Goal: Task Accomplishment & Management: Use online tool/utility

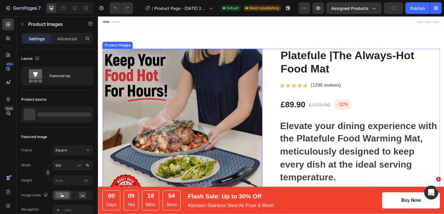
click at [207, 121] on img at bounding box center [182, 129] width 161 height 161
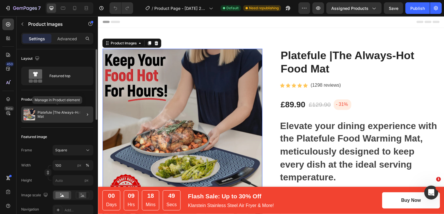
click at [71, 114] on p "Platefule |The Always-Hot Food Mat" at bounding box center [63, 115] width 53 height 8
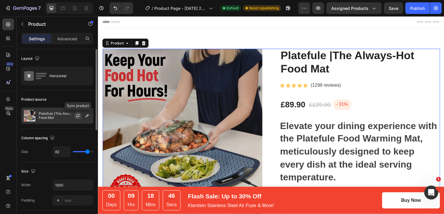
click at [77, 115] on icon "button" at bounding box center [78, 116] width 5 height 5
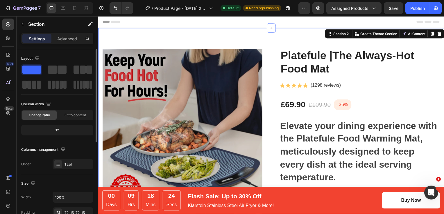
scroll to position [38, 0]
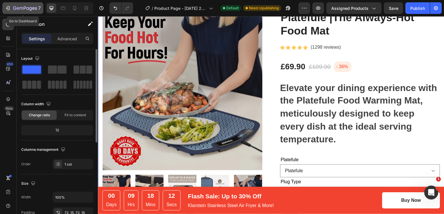
click at [8, 9] on icon "button" at bounding box center [8, 8] width 6 height 6
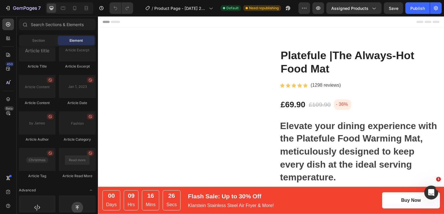
scroll to position [1593, 0]
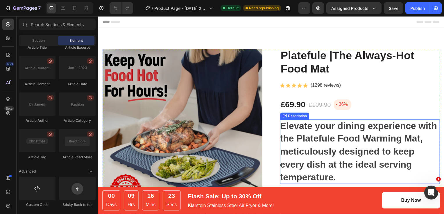
click at [318, 156] on h1 "Elevate your dining experience with the Platefule Food Warming Mat, meticulousl…" at bounding box center [360, 153] width 158 height 62
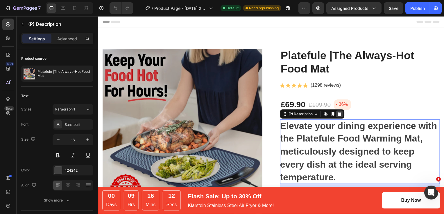
click at [339, 116] on icon at bounding box center [341, 115] width 4 height 4
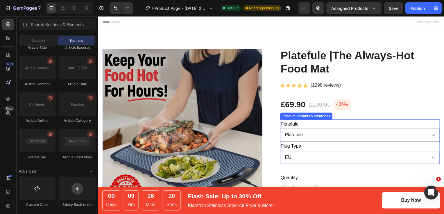
click at [316, 123] on div "Platefule Platefule" at bounding box center [361, 132] width 161 height 23
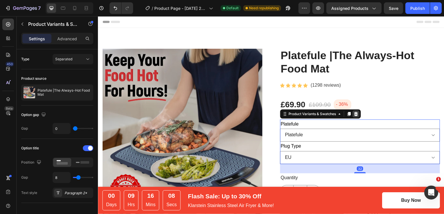
click at [357, 117] on icon at bounding box center [357, 115] width 5 height 5
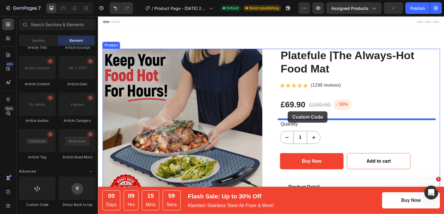
drag, startPoint x: 133, startPoint y: 208, endPoint x: 289, endPoint y: 112, distance: 183.3
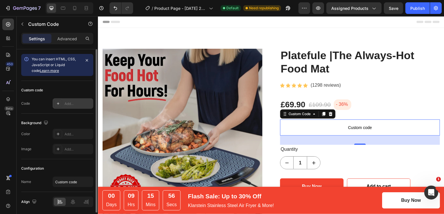
click at [63, 107] on div "Add..." at bounding box center [73, 103] width 41 height 10
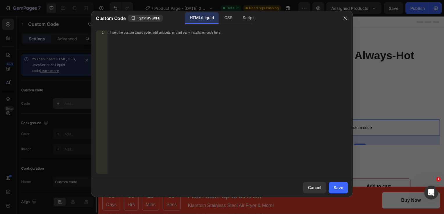
click at [189, 92] on div "Insert the custom Liquid code, add snippets, or third-party installation code h…" at bounding box center [227, 107] width 241 height 152
paste textarea "</div>"
type textarea "</div>"
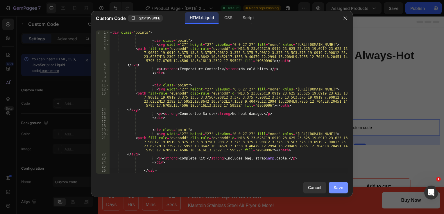
click at [337, 186] on div "Save" at bounding box center [338, 188] width 10 height 6
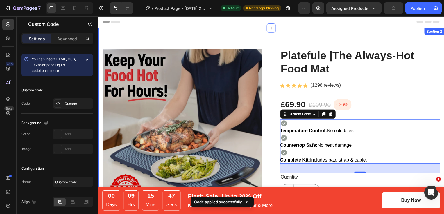
click at [230, 35] on div "Product Images Platefule |The Always-Hot Food Mat (P) Title Icon Icon Icon Icon…" at bounding box center [272, 203] width 349 height 351
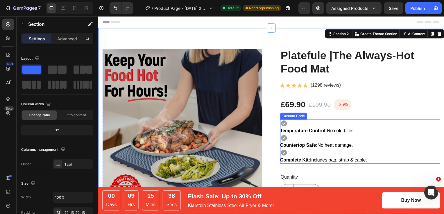
click at [320, 140] on div "Countertop Safe: No heat damage." at bounding box center [361, 142] width 161 height 15
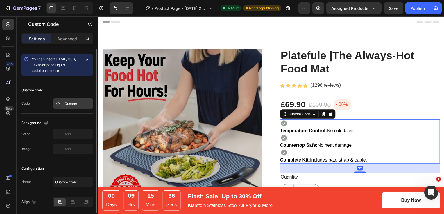
click at [67, 106] on div "Custom" at bounding box center [77, 103] width 27 height 5
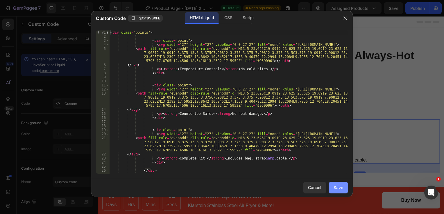
click at [337, 187] on div "Save" at bounding box center [338, 188] width 10 height 6
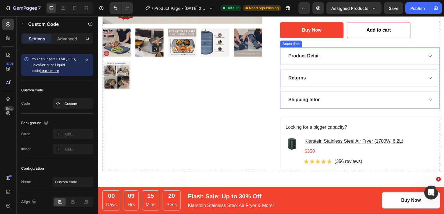
scroll to position [185, 0]
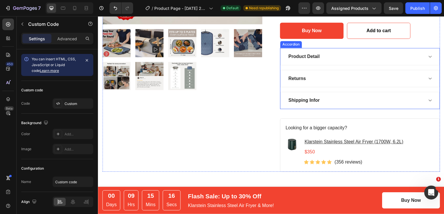
click at [349, 55] on div "Product Detail" at bounding box center [357, 57] width 137 height 9
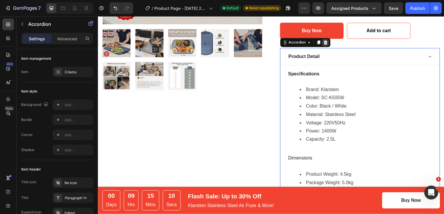
click at [324, 43] on icon at bounding box center [326, 43] width 5 height 5
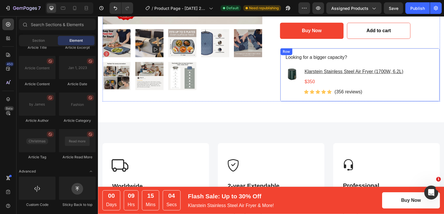
click at [283, 52] on div "Row" at bounding box center [288, 52] width 10 height 5
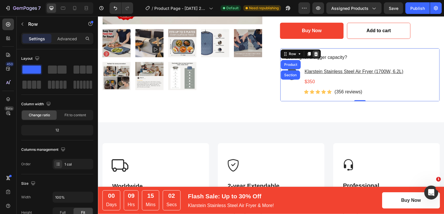
click at [315, 55] on icon at bounding box center [317, 55] width 4 height 4
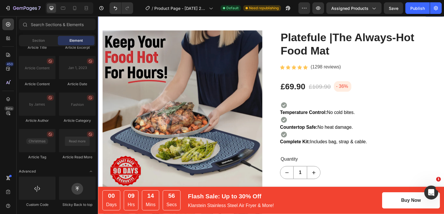
scroll to position [66, 0]
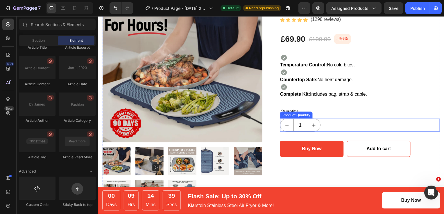
click at [328, 126] on div "1" at bounding box center [361, 126] width 161 height 13
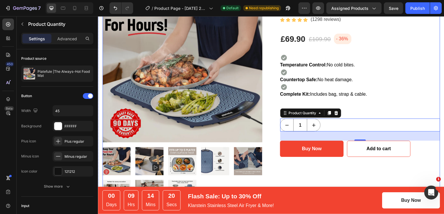
click at [314, 101] on div "Platefule |The Always-Hot Food Mat (P) Title Icon Icon Icon Icon Icon Icon List…" at bounding box center [361, 96] width 161 height 227
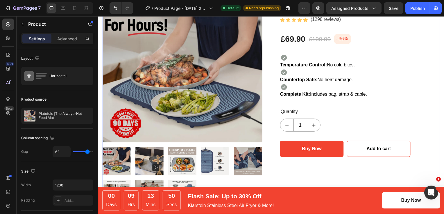
scroll to position [11, 0]
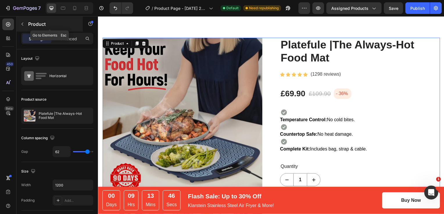
click at [21, 23] on icon "button" at bounding box center [22, 24] width 5 height 5
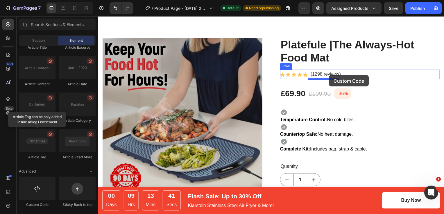
drag, startPoint x: 137, startPoint y: 200, endPoint x: 331, endPoint y: 76, distance: 229.4
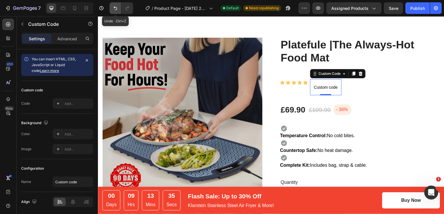
click at [114, 8] on icon "Undo/Redo" at bounding box center [115, 8] width 6 height 6
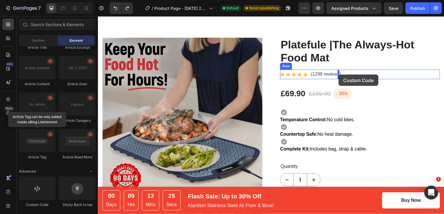
drag, startPoint x: 140, startPoint y: 208, endPoint x: 340, endPoint y: 75, distance: 240.3
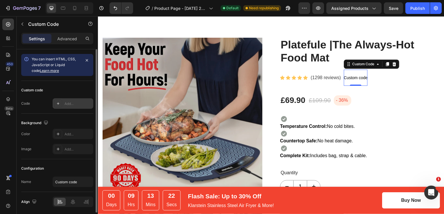
click at [64, 104] on div "Add..." at bounding box center [73, 103] width 41 height 10
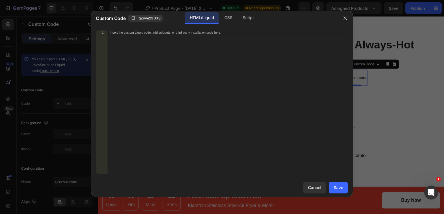
click at [195, 103] on div "Insert the custom Liquid code, add snippets, or third-party installation code h…" at bounding box center [227, 107] width 241 height 152
paste textarea "<span class="jdgm-prev-badge__text">Rated 4.78 / 5.0 | 631+ verified reviews</s…"
type textarea "<span class="jdgm-prev-badge__text">Rated 4.78 / 5.0 | 631+ verified reviews</s…"
click at [338, 189] on div "Save" at bounding box center [338, 188] width 10 height 6
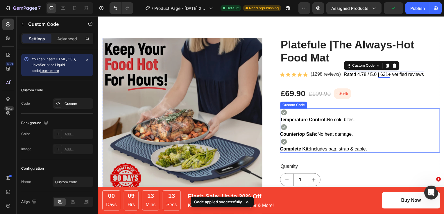
click at [383, 113] on div "Temperature Control: No cold bites." at bounding box center [361, 117] width 161 height 15
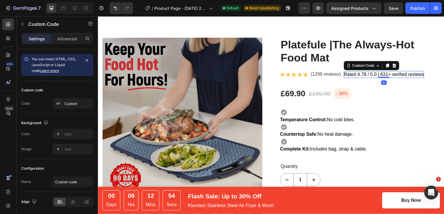
click at [408, 76] on span "Rated 4.78 / 5.0 | 631+ verified reviews" at bounding box center [385, 75] width 81 height 5
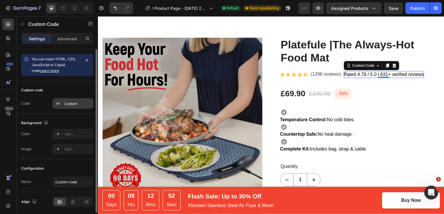
click at [71, 102] on div "Custom" at bounding box center [77, 103] width 27 height 5
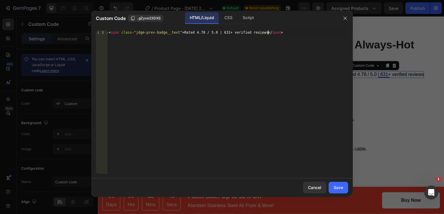
click at [271, 31] on div "< span class = "jdgm-prev-badge__text" > Rated 4.78 / 5.0 | 631+ verified revie…" at bounding box center [227, 107] width 241 height 152
type textarea "<span class="jdgm-prev-badge__text">Rated 4.78 / 5.0"
click at [340, 189] on div "Save" at bounding box center [338, 188] width 10 height 6
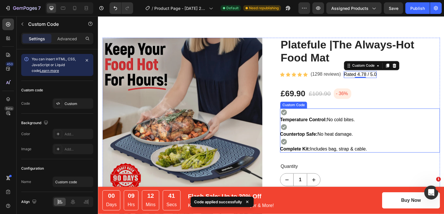
click at [410, 129] on div "Countertop Safe: No heat damage." at bounding box center [361, 131] width 161 height 15
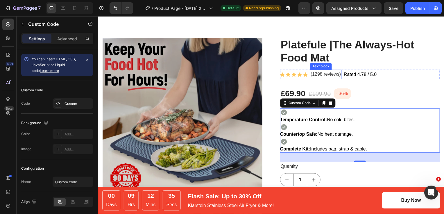
click at [312, 75] on p "(1298 reviews)" at bounding box center [327, 75] width 31 height 8
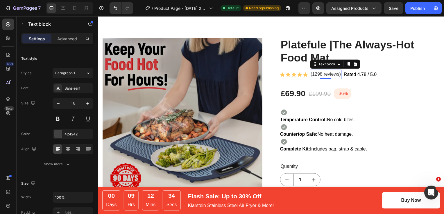
click at [313, 75] on p "(1298 reviews)" at bounding box center [327, 75] width 31 height 8
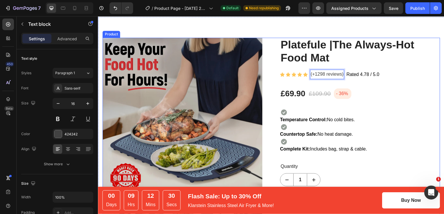
click at [382, 101] on div "Platefule |The Always-Hot Food Mat (P) Title Icon Icon Icon Icon Icon Icon List…" at bounding box center [361, 151] width 161 height 227
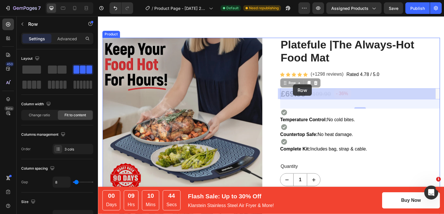
drag, startPoint x: 282, startPoint y: 85, endPoint x: 294, endPoint y: 85, distance: 11.9
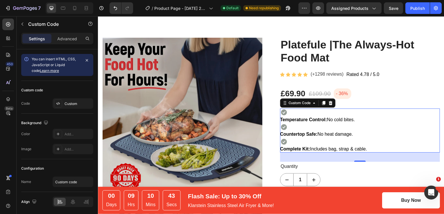
click at [378, 134] on p "Countertop Safe: No heat damage." at bounding box center [361, 135] width 161 height 7
click at [73, 10] on icon at bounding box center [74, 8] width 3 height 4
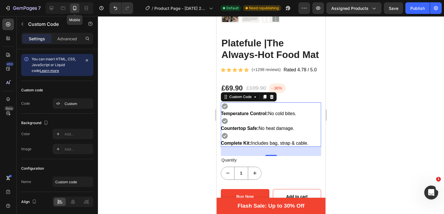
scroll to position [236, 0]
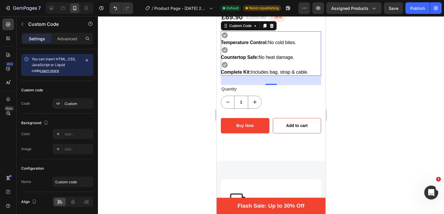
click at [152, 69] on div at bounding box center [271, 115] width 346 height 198
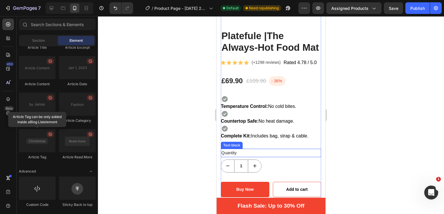
scroll to position [172, 0]
click at [52, 7] on icon at bounding box center [52, 8] width 6 height 6
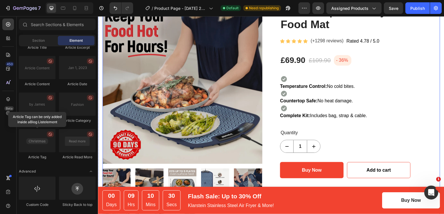
scroll to position [44, 0]
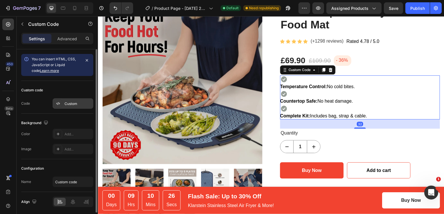
click at [68, 103] on div "Custom" at bounding box center [77, 103] width 27 height 5
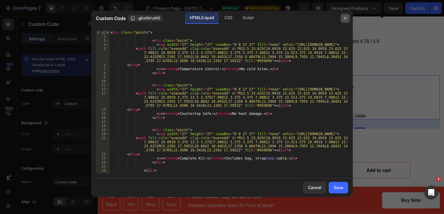
click at [345, 17] on icon "button" at bounding box center [345, 18] width 5 height 5
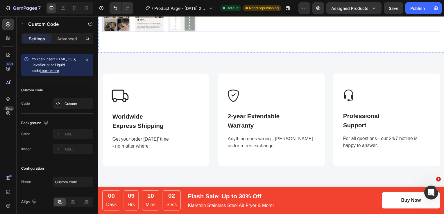
scroll to position [244, 0]
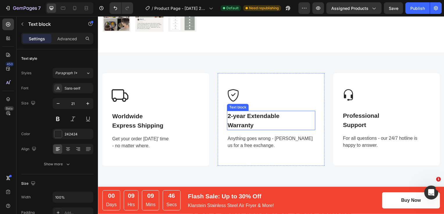
click at [236, 114] on p "2-year Extendable" at bounding box center [272, 116] width 88 height 9
click at [231, 114] on p "2-year Extendable" at bounding box center [272, 116] width 88 height 9
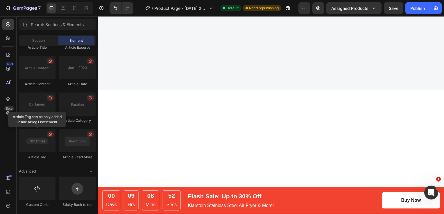
scroll to position [0, 0]
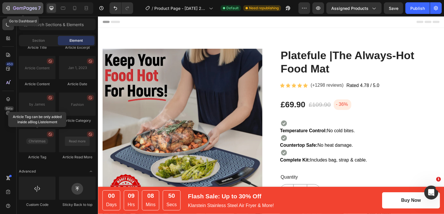
click at [8, 7] on icon "button" at bounding box center [8, 8] width 6 height 6
